Goal: Task Accomplishment & Management: Use online tool/utility

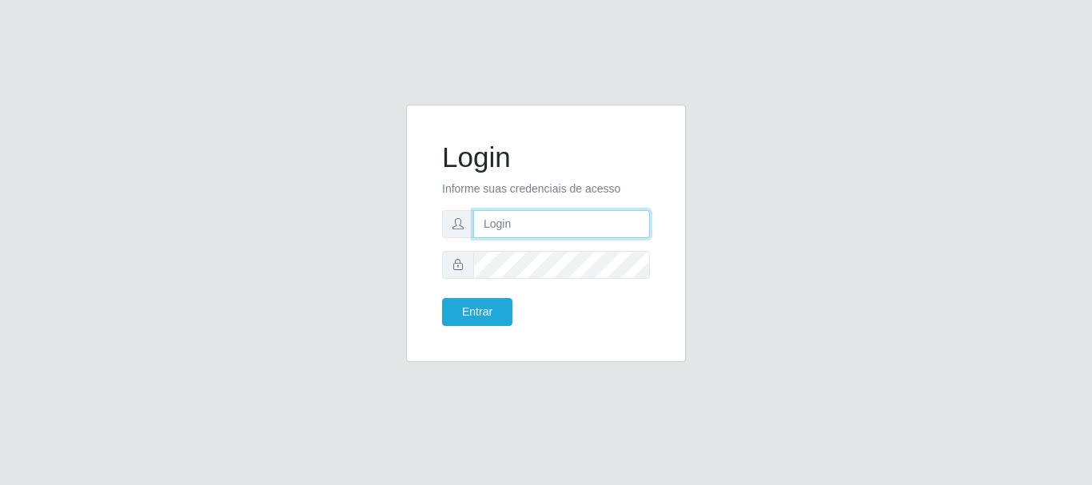
click at [523, 222] on input "text" at bounding box center [561, 224] width 177 height 28
type input "[PERSON_NAME]@[PERSON_NAME]"
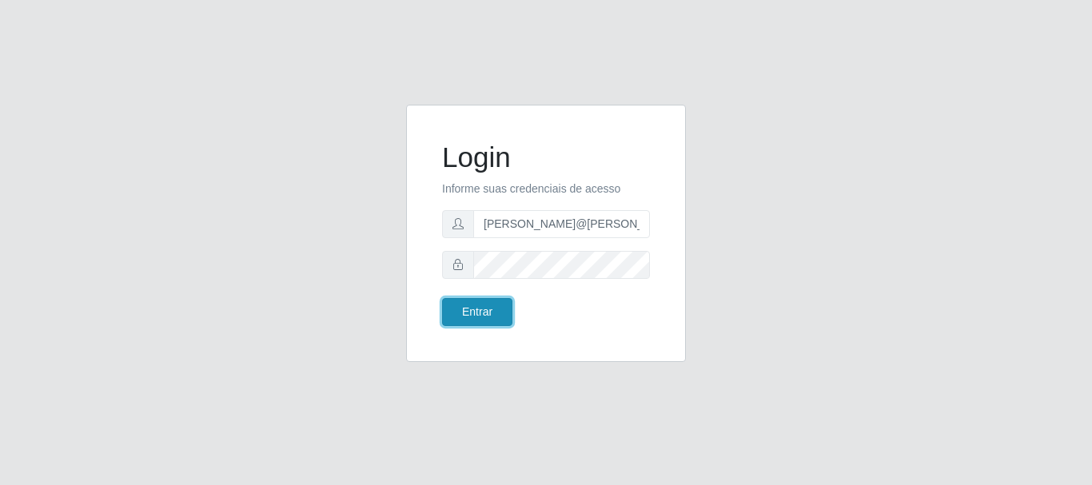
click at [488, 305] on button "Entrar" at bounding box center [477, 312] width 70 height 28
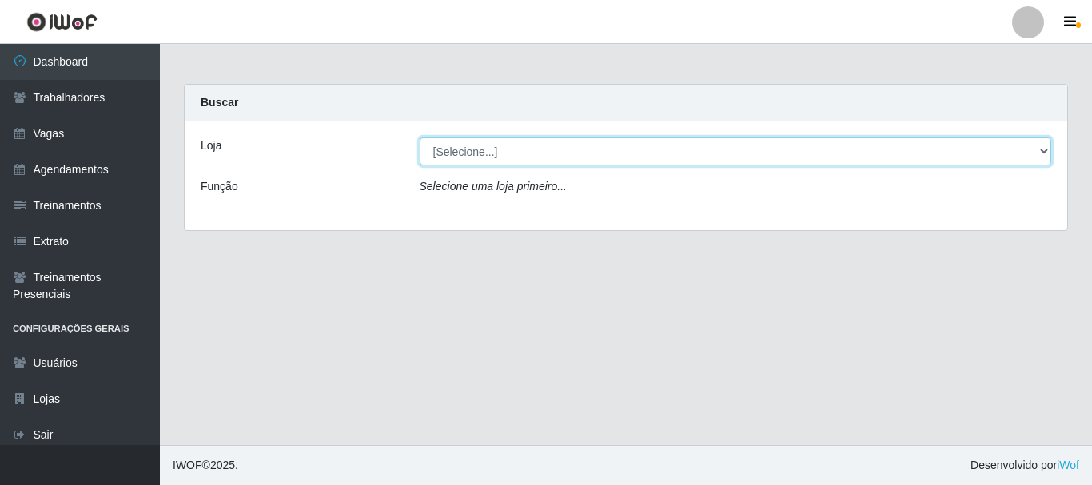
click at [524, 162] on select "[Selecione...] [GEOGRAPHIC_DATA]" at bounding box center [736, 151] width 632 height 28
select select "279"
click at [420, 137] on select "[Selecione...] [GEOGRAPHIC_DATA]" at bounding box center [736, 151] width 632 height 28
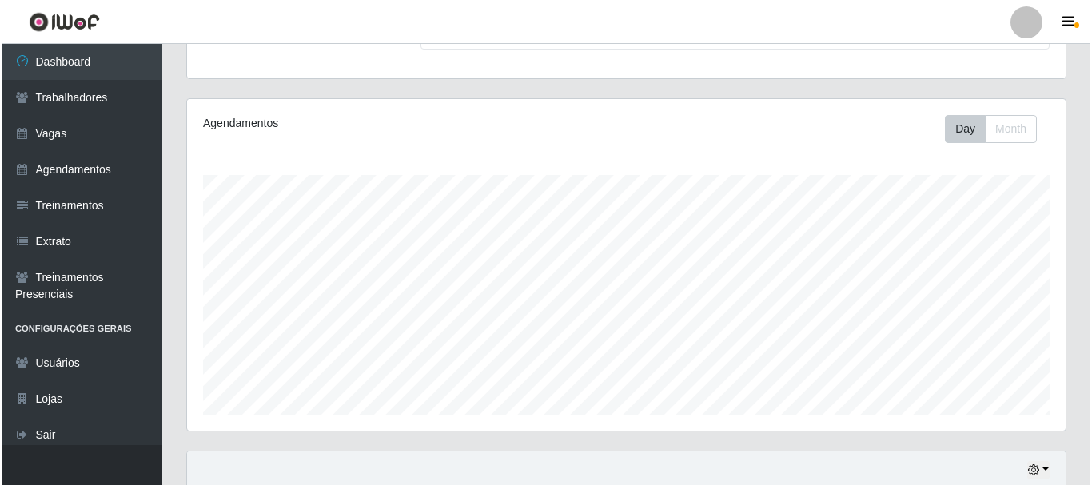
scroll to position [363, 0]
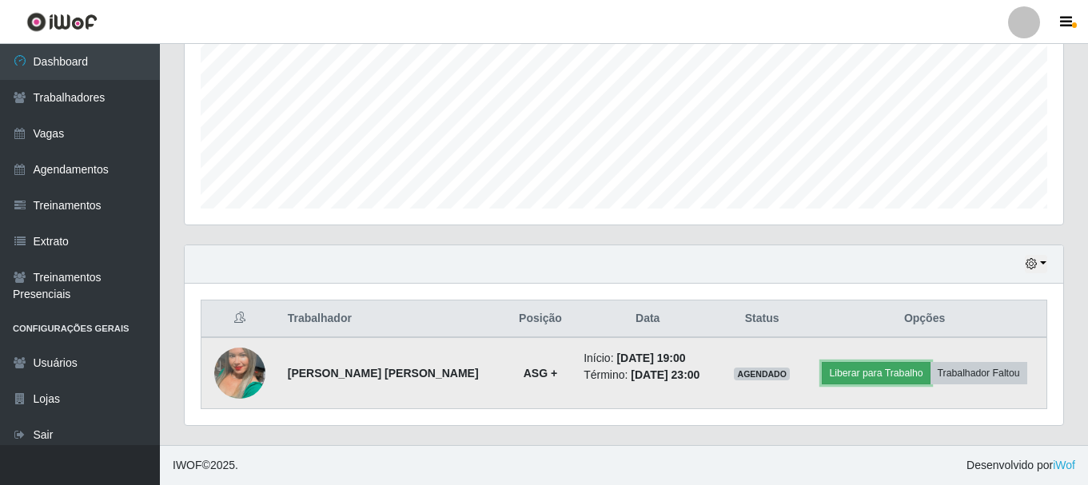
click at [858, 374] on button "Liberar para Trabalho" at bounding box center [876, 373] width 108 height 22
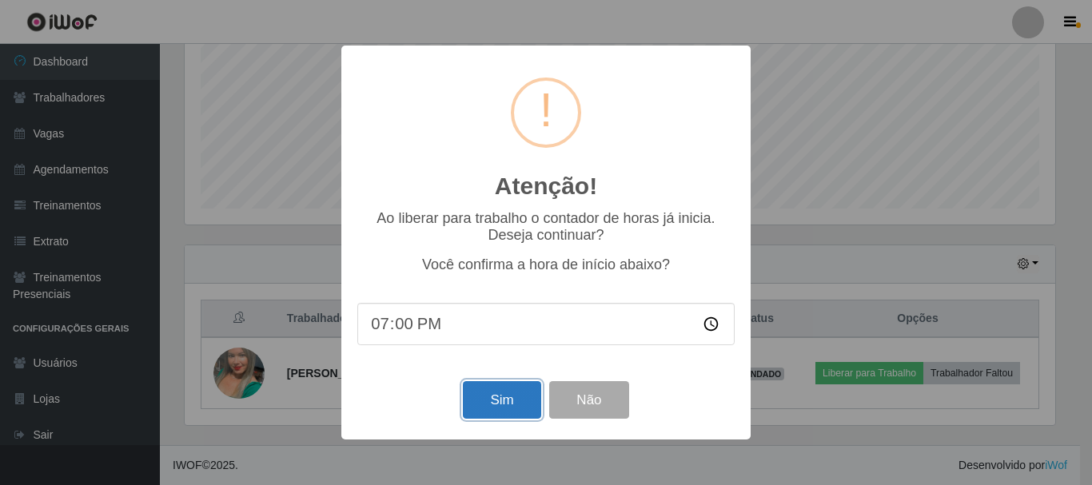
click at [490, 400] on button "Sim" at bounding box center [502, 400] width 78 height 38
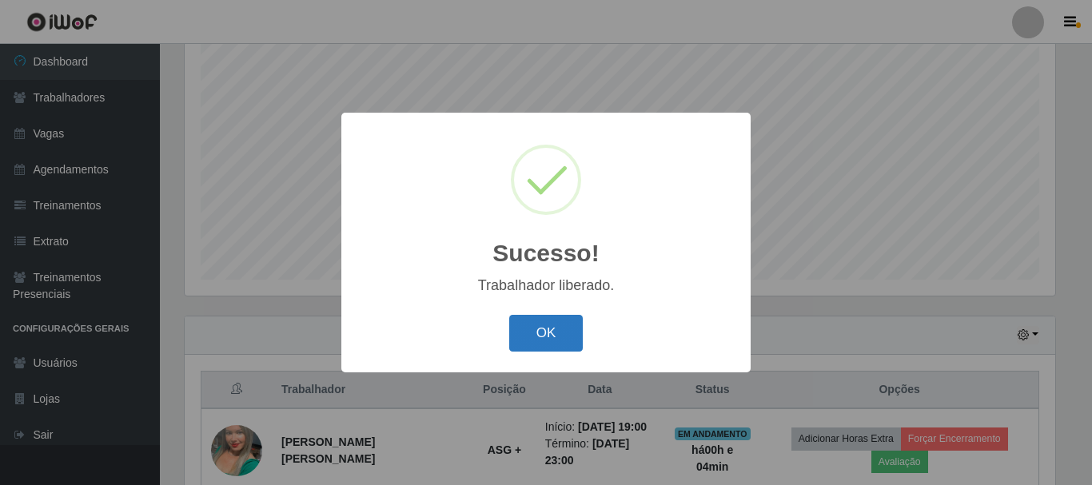
click at [536, 333] on button "OK" at bounding box center [546, 334] width 74 height 38
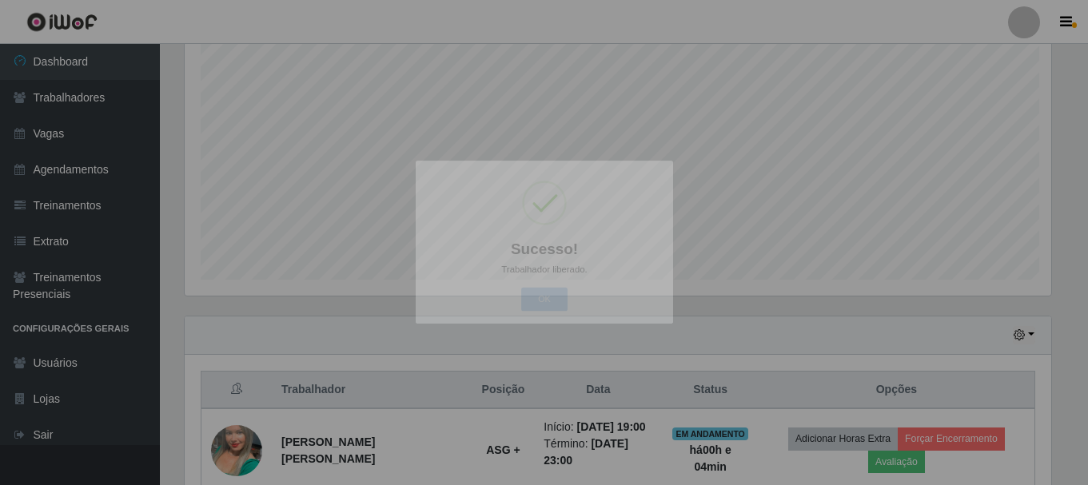
scroll to position [332, 878]
